Goal: Information Seeking & Learning: Learn about a topic

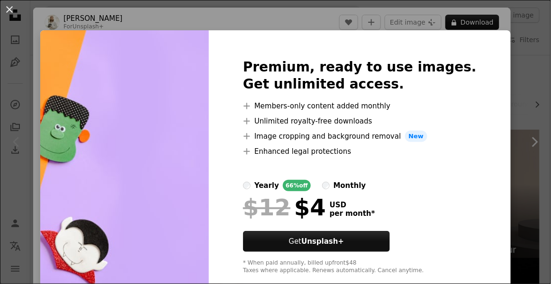
click at [15, 11] on button "An X shape" at bounding box center [9, 9] width 11 height 11
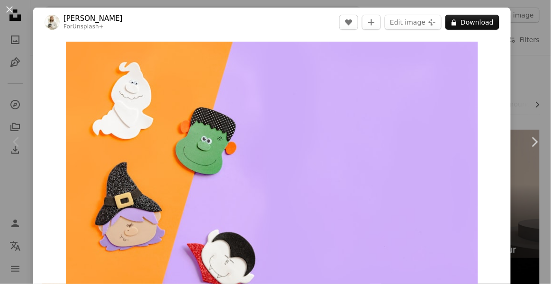
click at [14, 4] on button "An X shape" at bounding box center [9, 9] width 11 height 11
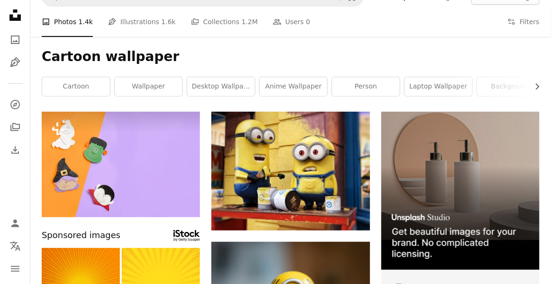
scroll to position [21, 0]
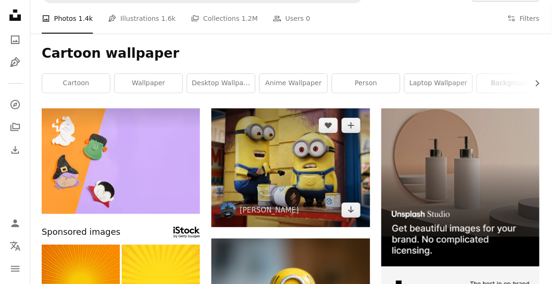
click at [336, 154] on img at bounding box center [290, 168] width 158 height 119
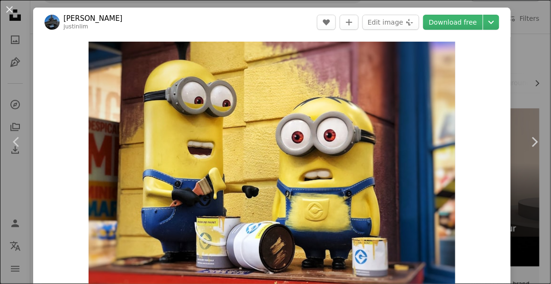
click at [9, 7] on button "An X shape" at bounding box center [9, 9] width 11 height 11
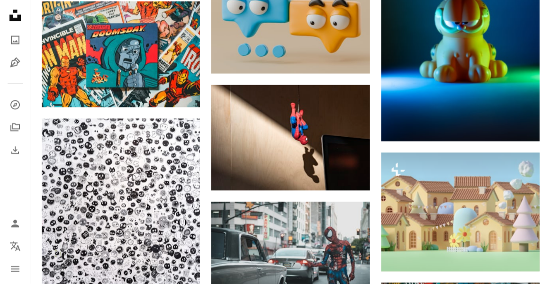
scroll to position [471, 0]
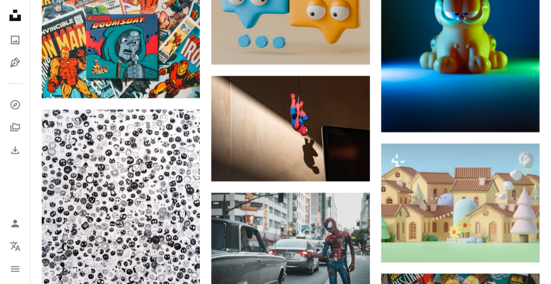
click at [337, 133] on img at bounding box center [290, 129] width 158 height 106
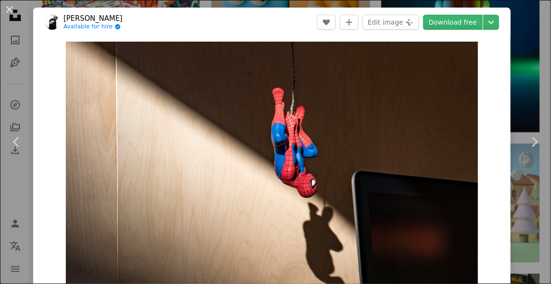
click at [12, 10] on button "An X shape" at bounding box center [9, 9] width 11 height 11
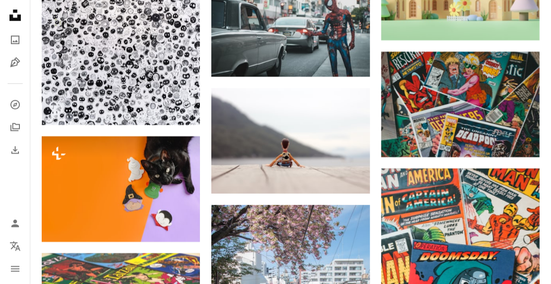
scroll to position [696, 0]
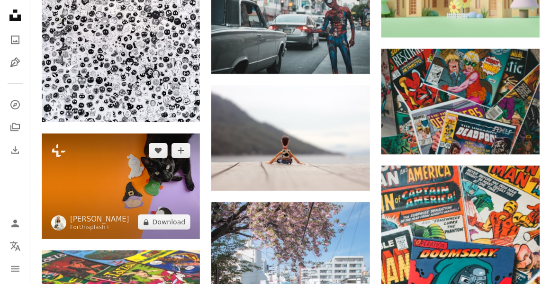
click at [165, 197] on img at bounding box center [121, 187] width 158 height 106
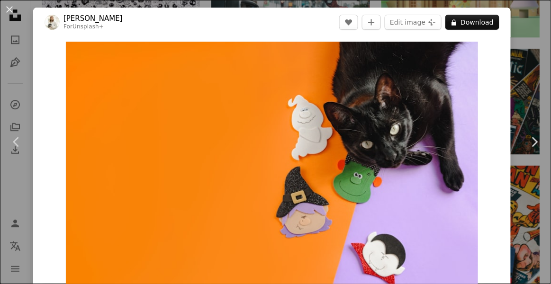
click at [10, 15] on button "An X shape" at bounding box center [9, 9] width 11 height 11
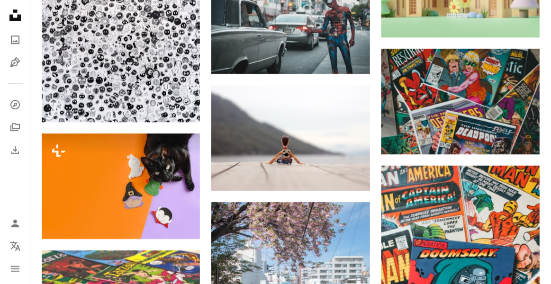
click at [156, 192] on img at bounding box center [121, 187] width 158 height 106
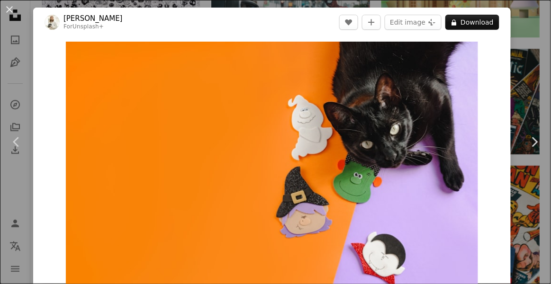
click at [489, 19] on button "A lock Download" at bounding box center [472, 22] width 54 height 15
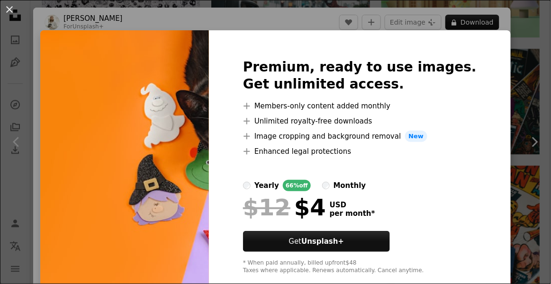
click at [105, 81] on img at bounding box center [124, 166] width 169 height 273
click at [12, 9] on button "An X shape" at bounding box center [9, 9] width 11 height 11
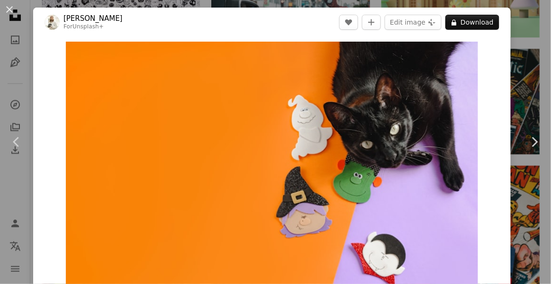
click at [12, 9] on button "An X shape" at bounding box center [9, 9] width 11 height 11
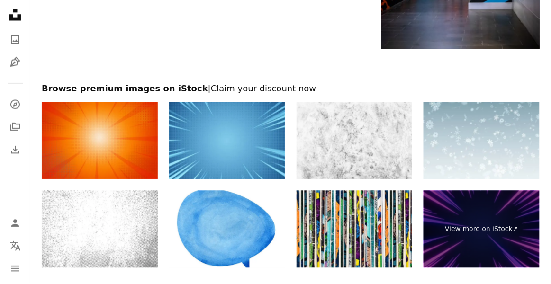
scroll to position [1424, 0]
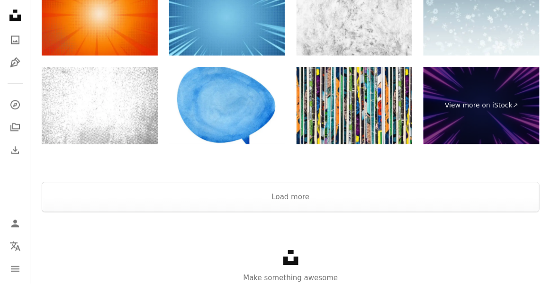
click at [345, 201] on button "Load more" at bounding box center [291, 197] width 498 height 30
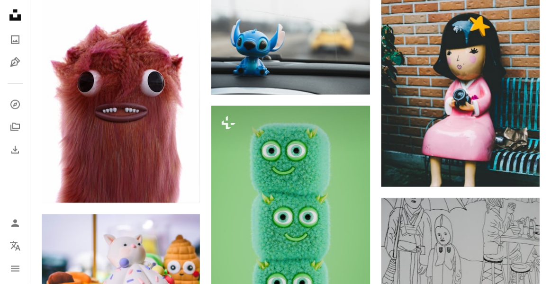
scroll to position [2915, 0]
